Goal: Check status: Check status

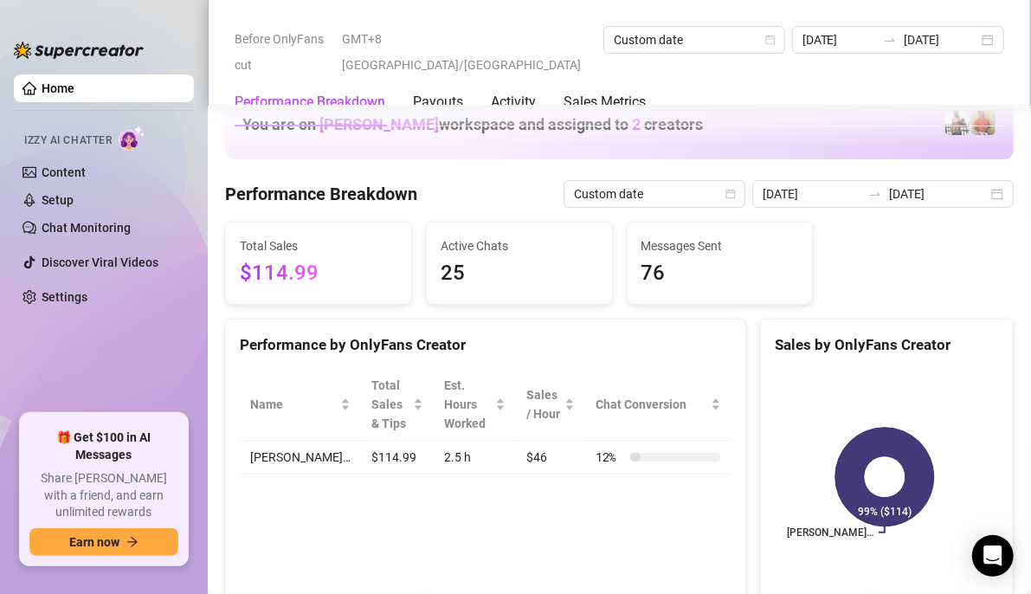
scroll to position [2423, 0]
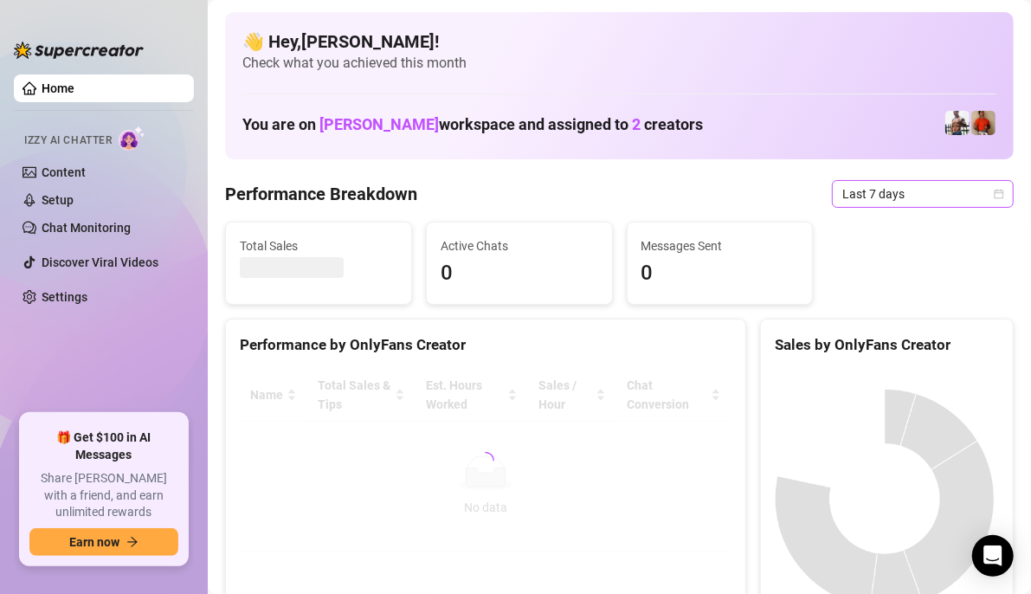
click at [991, 196] on div "Last 7 days" at bounding box center [923, 194] width 182 height 28
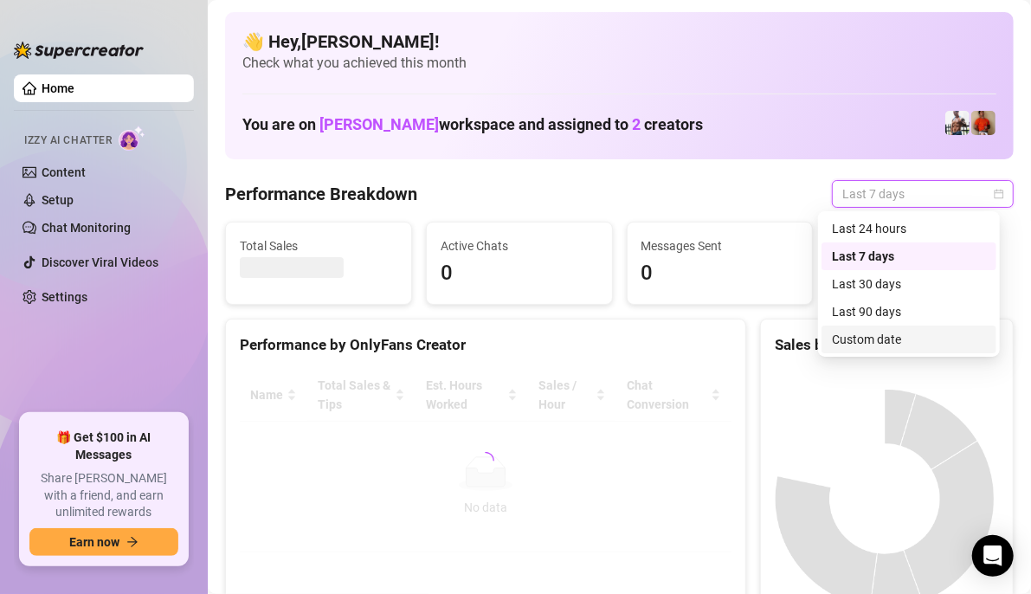
click at [871, 336] on div "Custom date" at bounding box center [909, 339] width 154 height 19
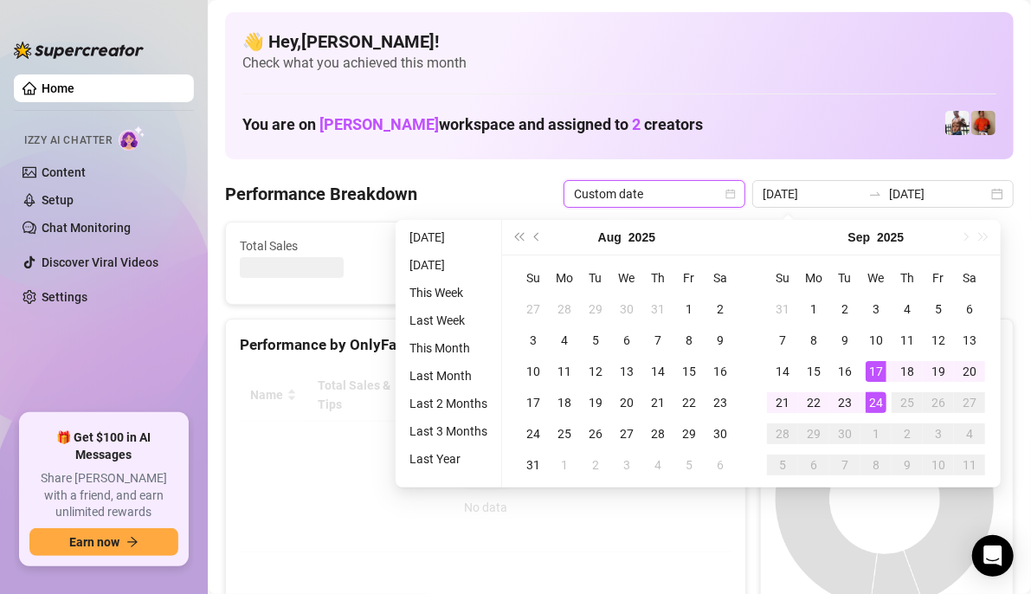
type input "[DATE]"
click at [877, 408] on div "24" at bounding box center [875, 402] width 21 height 21
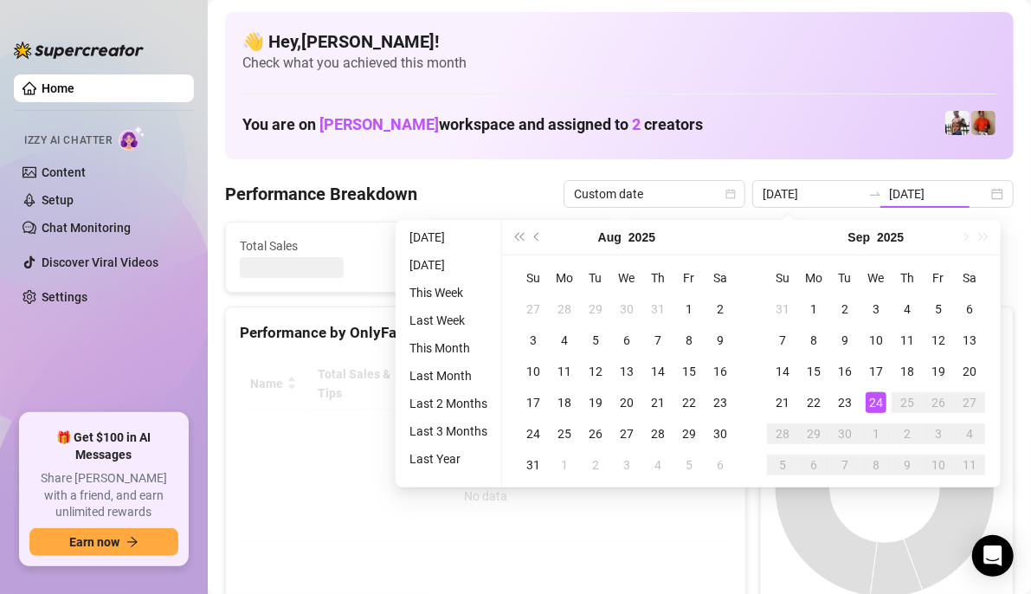
type input "[DATE]"
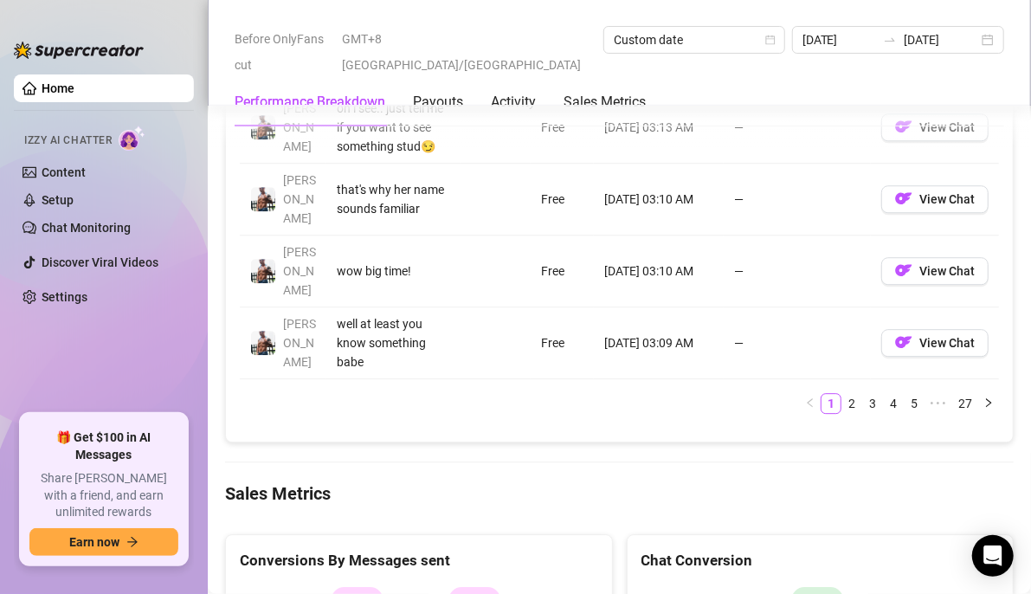
scroll to position [2423, 0]
